Goal: Task Accomplishment & Management: Use online tool/utility

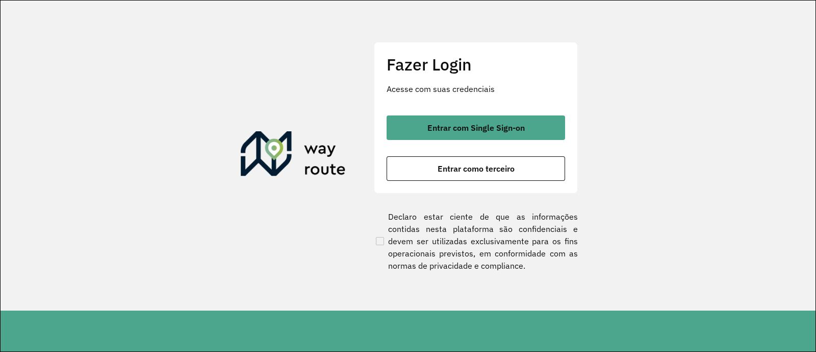
click at [433, 123] on span "Entrar com Single Sign-on" at bounding box center [476, 127] width 97 height 8
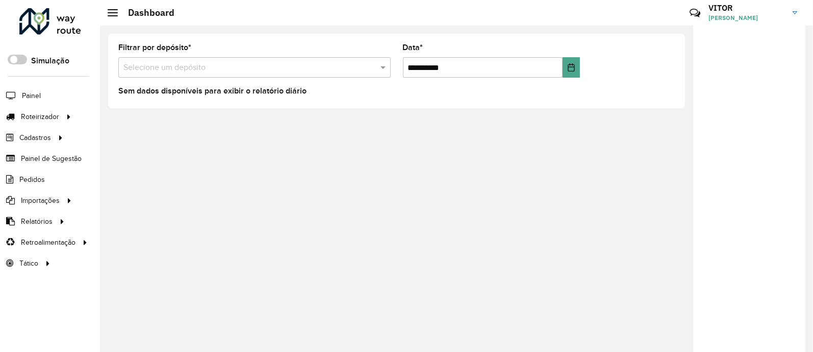
click at [597, 79] on formly-group "**********" at bounding box center [396, 65] width 569 height 42
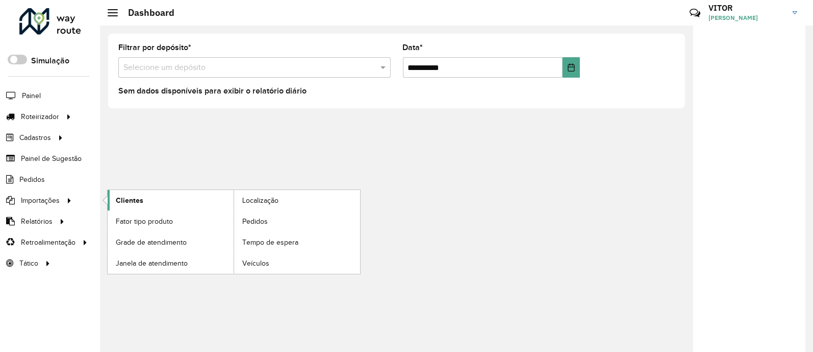
click at [184, 204] on link "Clientes" at bounding box center [171, 200] width 126 height 20
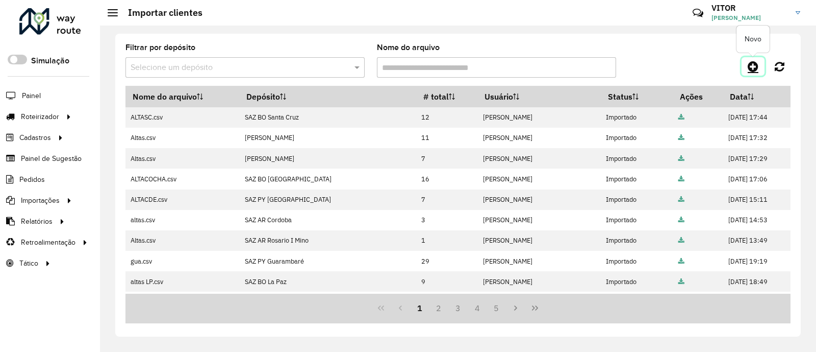
click at [755, 67] on icon at bounding box center [753, 66] width 11 height 12
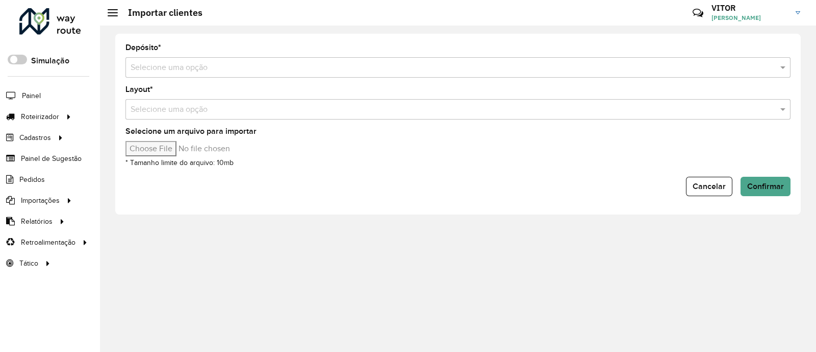
click at [183, 71] on input "text" at bounding box center [448, 68] width 635 height 12
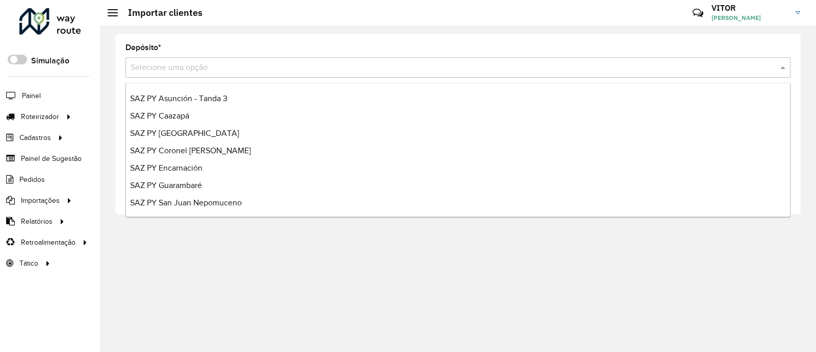
scroll to position [572, 0]
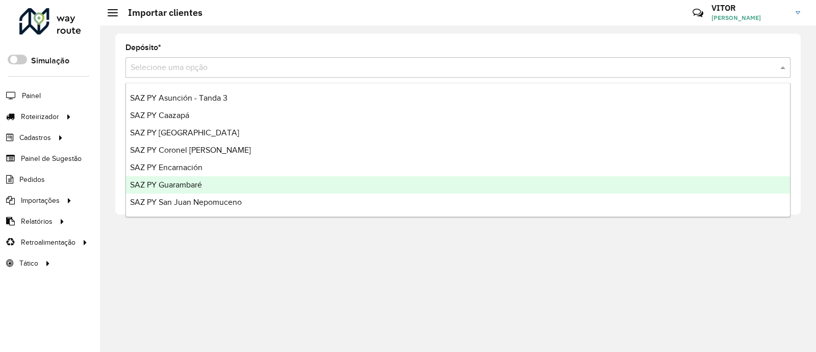
click at [221, 182] on div "SAZ PY Guarambaré" at bounding box center [458, 184] width 664 height 17
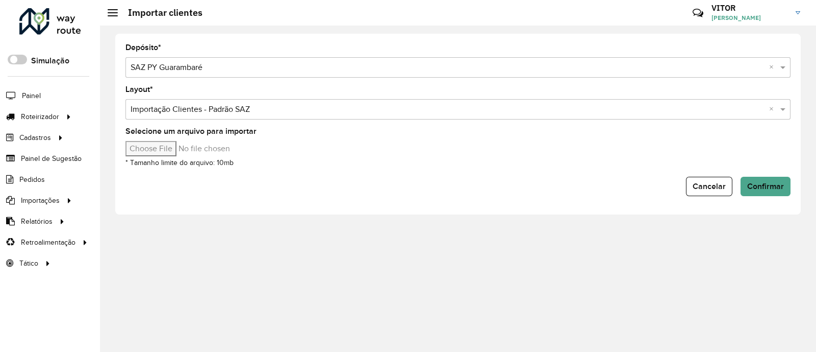
click at [172, 152] on input "Selecione um arquivo para importar" at bounding box center [212, 148] width 173 height 15
type input "**********"
click at [761, 182] on span "Confirmar" at bounding box center [766, 186] width 37 height 9
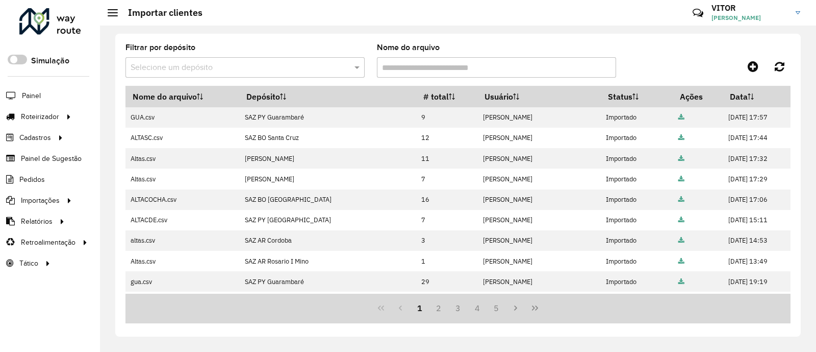
click at [674, 57] on div at bounding box center [708, 66] width 166 height 18
